Goal: Transaction & Acquisition: Purchase product/service

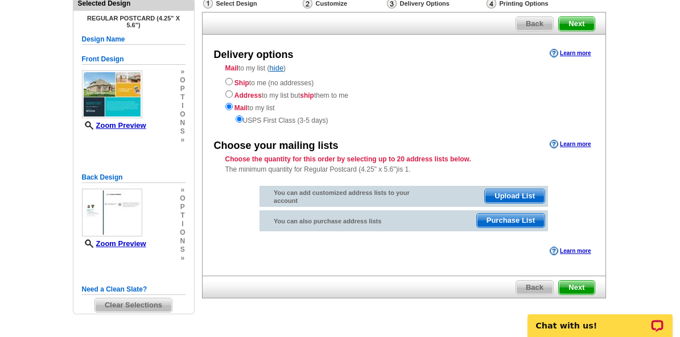
scroll to position [86, 0]
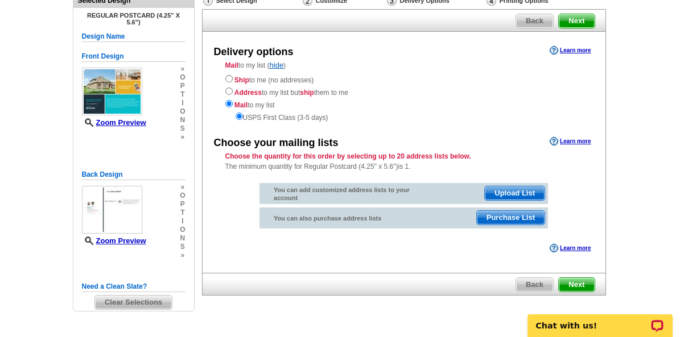
click at [405, 204] on div "You can add customized address lists to your account" at bounding box center [342, 194] width 164 height 22
click at [513, 190] on span "Upload List" at bounding box center [515, 194] width 60 height 14
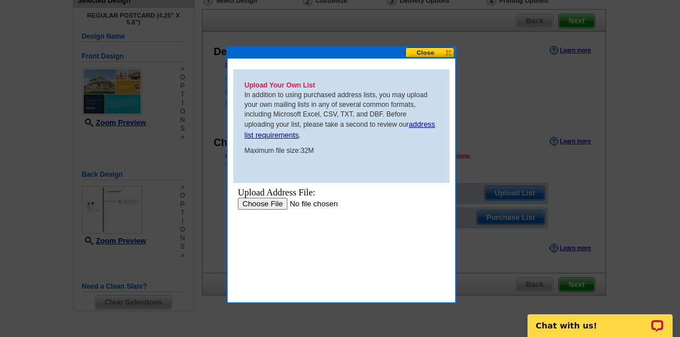
scroll to position [0, 0]
click at [262, 201] on input "file" at bounding box center [309, 203] width 144 height 12
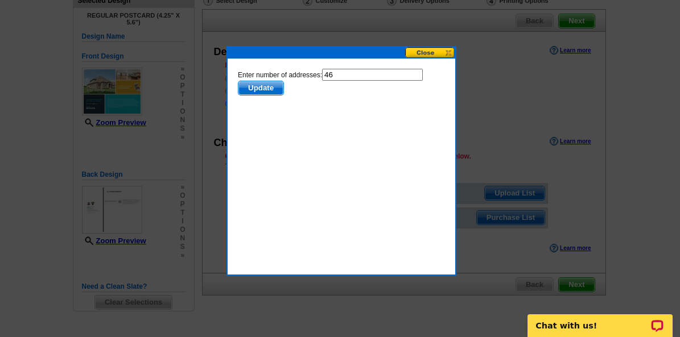
click at [255, 87] on span "Update" at bounding box center [260, 88] width 45 height 14
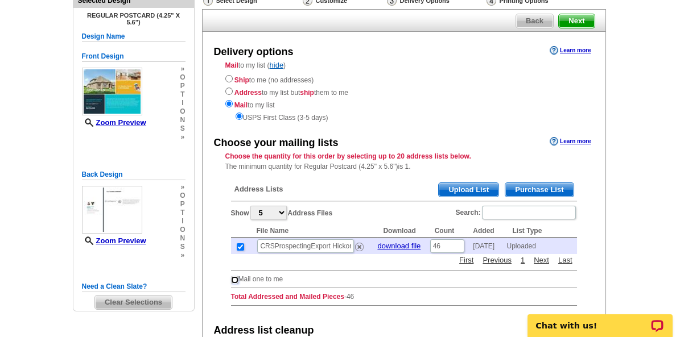
click at [233, 278] on input "checkbox" at bounding box center [234, 280] width 7 height 7
checkbox input "true"
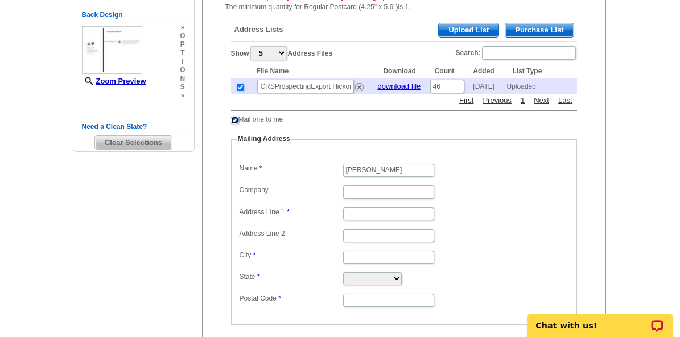
scroll to position [256, 0]
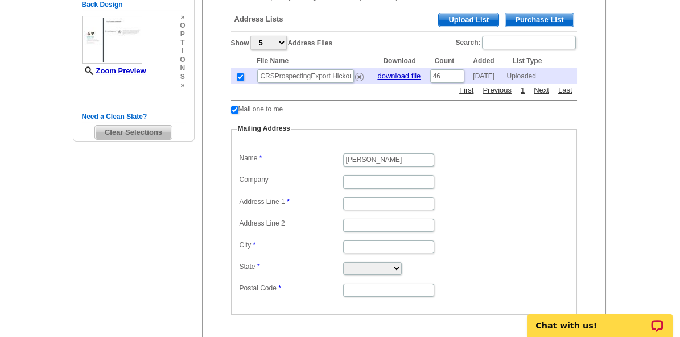
click at [401, 180] on input "Company" at bounding box center [388, 181] width 91 height 13
type input "F. C. Tucker Company"
type input "136 Meadow Lake Dr"
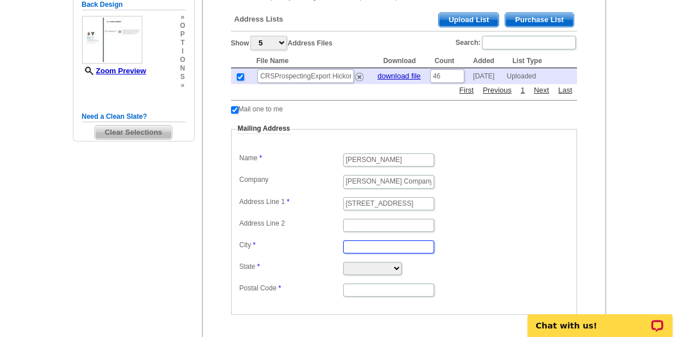
type input "Mooresville"
select select "IN"
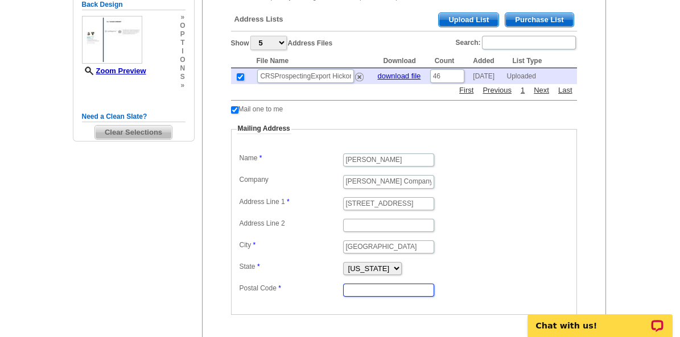
type input "46158"
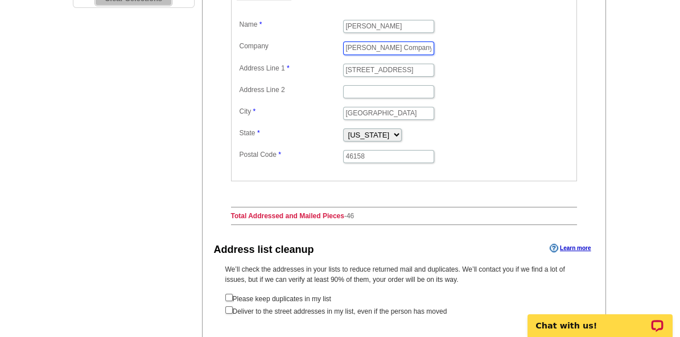
scroll to position [391, 0]
click at [228, 306] on input "checkbox" at bounding box center [228, 309] width 7 height 7
checkbox input "true"
radio input "true"
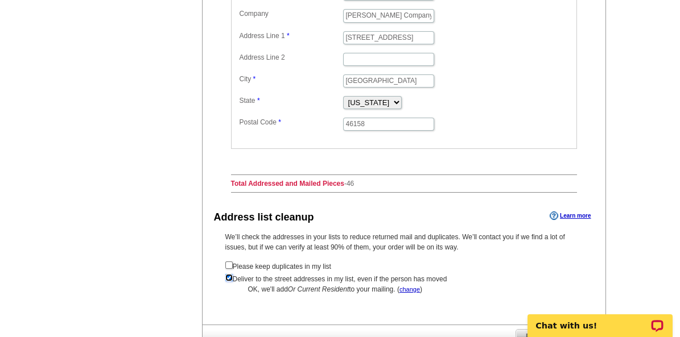
scroll to position [423, 0]
click at [226, 261] on input "checkbox" at bounding box center [228, 264] width 7 height 7
click at [230, 261] on input "checkbox" at bounding box center [228, 264] width 7 height 7
checkbox input "false"
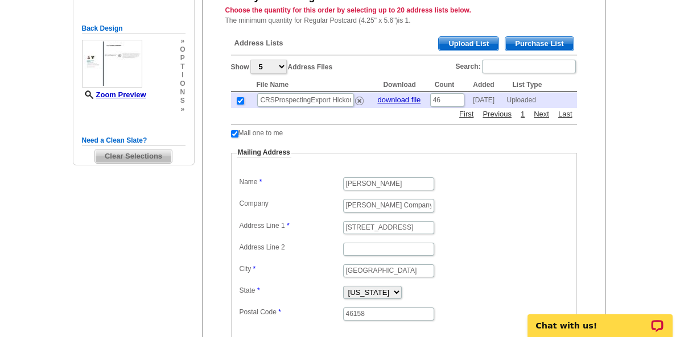
scroll to position [233, 0]
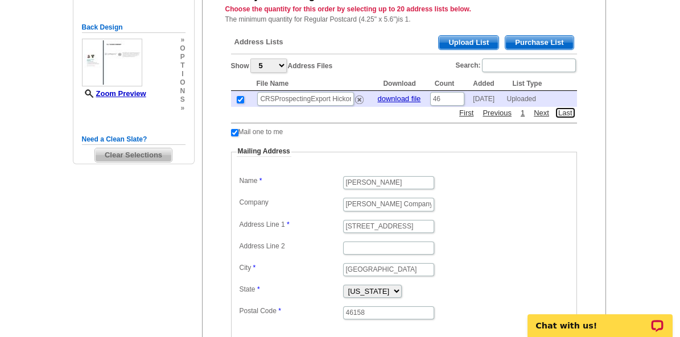
click at [565, 112] on link "Last" at bounding box center [565, 113] width 20 height 11
click at [565, 111] on link "Last" at bounding box center [565, 113] width 20 height 11
click at [539, 115] on link "Next" at bounding box center [541, 113] width 21 height 11
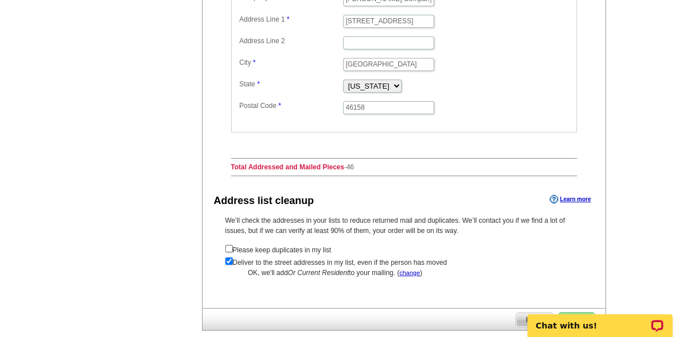
scroll to position [494, 0]
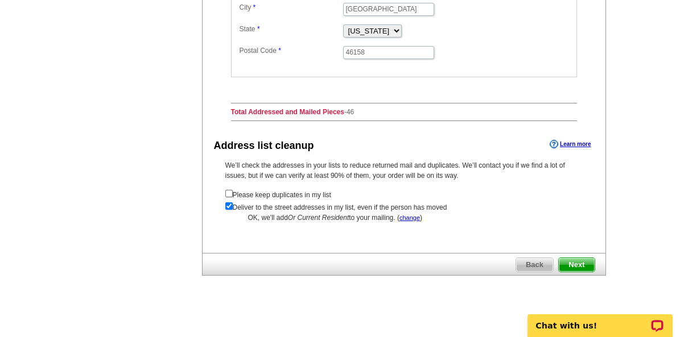
click at [579, 265] on span "Next" at bounding box center [576, 265] width 35 height 14
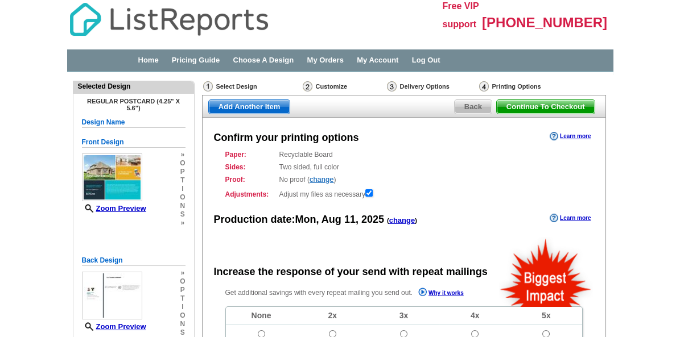
radio input "false"
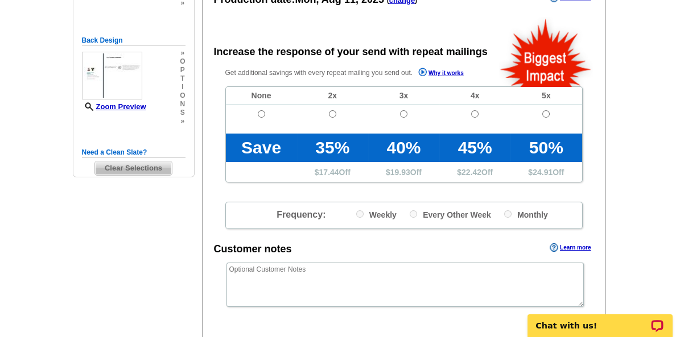
scroll to position [250, 0]
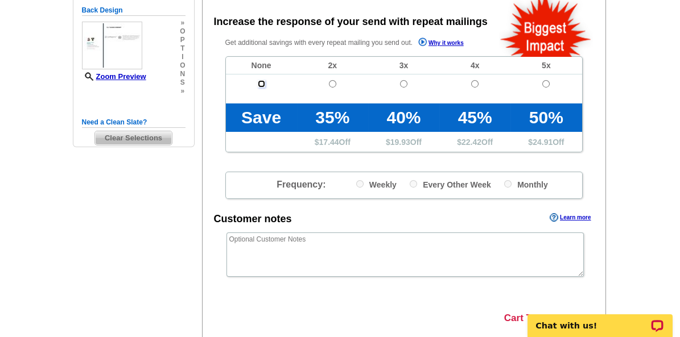
click at [260, 83] on input "radio" at bounding box center [261, 83] width 7 height 7
radio input "true"
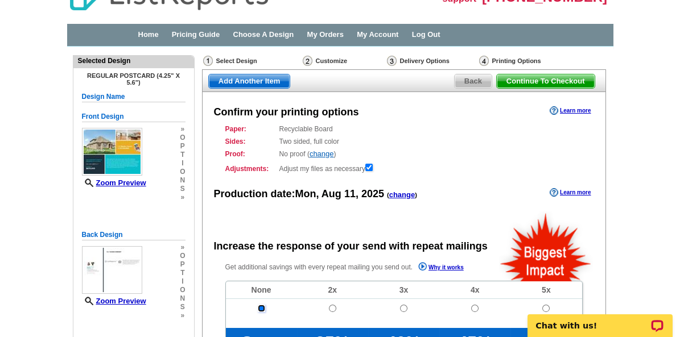
scroll to position [10, 0]
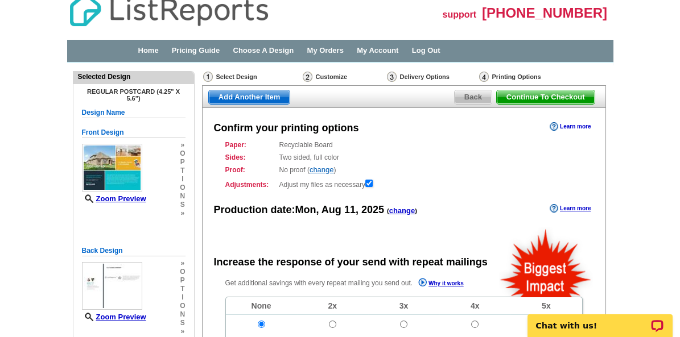
click at [572, 126] on link "Learn more" at bounding box center [570, 126] width 41 height 9
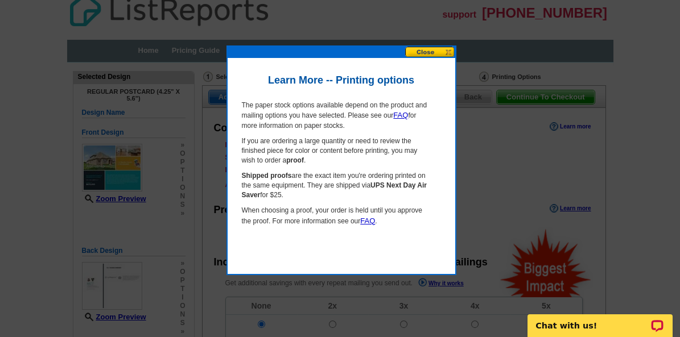
click at [423, 51] on button at bounding box center [430, 52] width 50 height 11
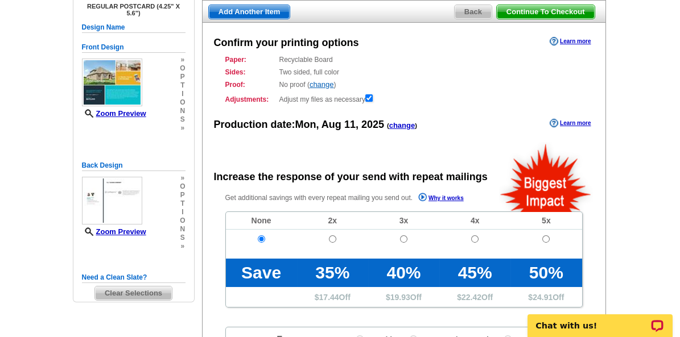
scroll to position [92, 0]
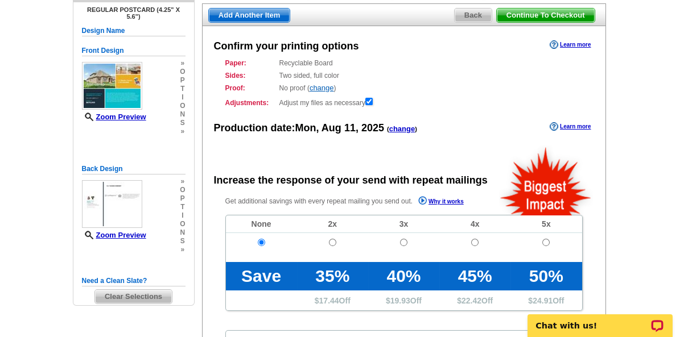
click at [183, 96] on div "Front Design Zoom Preview » o p t i o n s » Change Your Design Edit Design Copy…" at bounding box center [134, 98] width 104 height 118
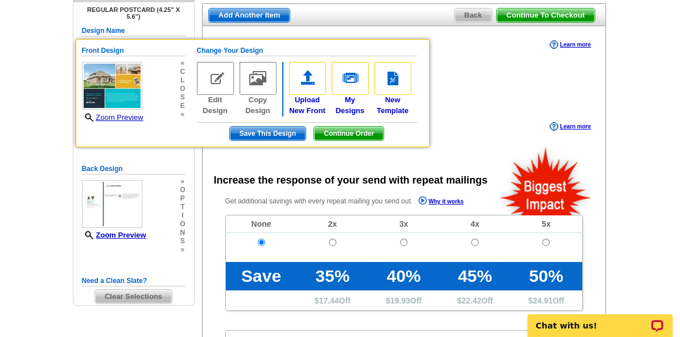
click at [355, 131] on span "Continue Order" at bounding box center [348, 134] width 69 height 14
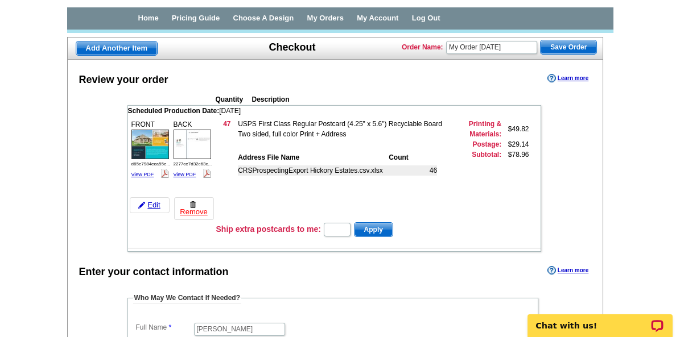
scroll to position [42, 0]
click at [566, 47] on span "Save Order" at bounding box center [569, 48] width 56 height 14
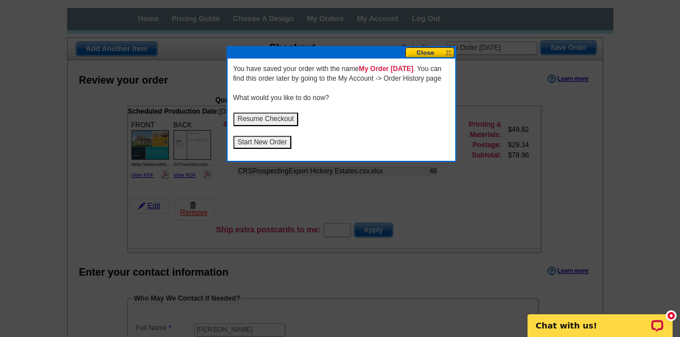
click at [263, 149] on button "Start New Order" at bounding box center [262, 142] width 59 height 13
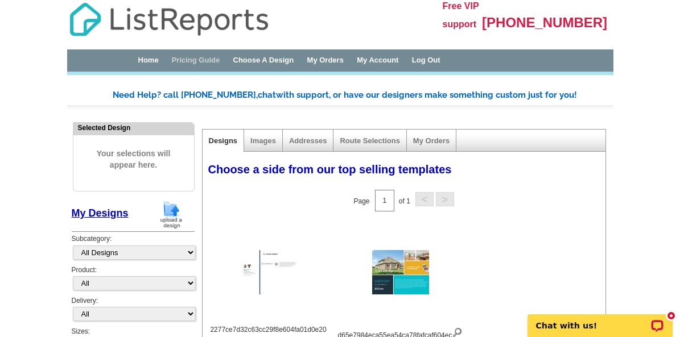
click at [209, 59] on link "Pricing Guide" at bounding box center [196, 60] width 48 height 9
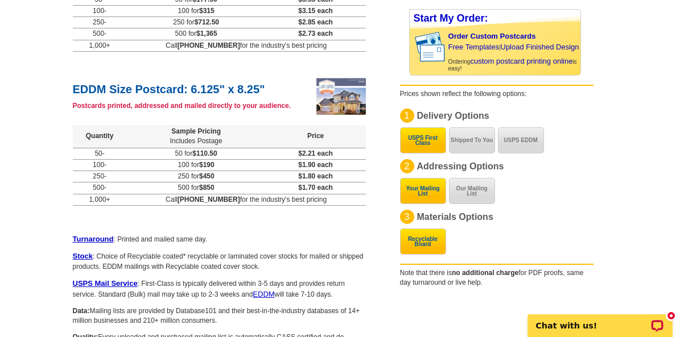
scroll to position [702, 0]
